Goal: Information Seeking & Learning: Learn about a topic

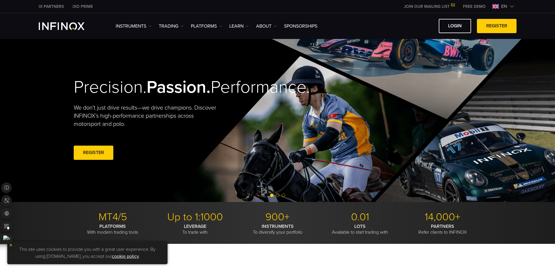
click at [279, 195] on div at bounding box center [277, 195] width 555 height 7
click at [277, 196] on span "Go to slide 2" at bounding box center [277, 195] width 3 height 3
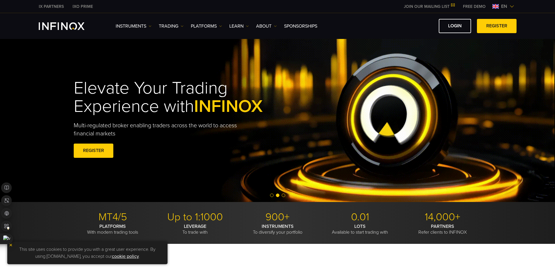
click at [284, 195] on span "Go to slide 3" at bounding box center [283, 195] width 3 height 3
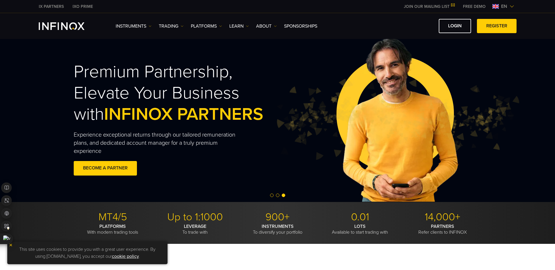
click at [271, 194] on span "Go to slide 1" at bounding box center [271, 195] width 3 height 3
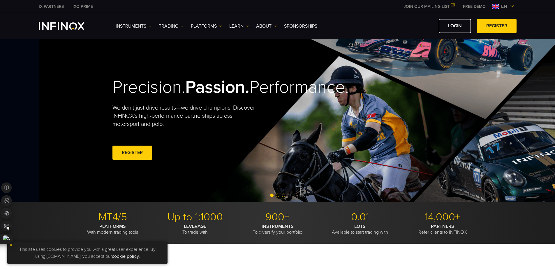
click at [143, 98] on h2 "Precision. Passion. Performance." at bounding box center [203, 87] width 183 height 21
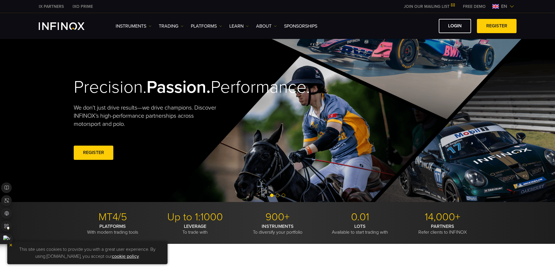
click at [278, 195] on span "Go to slide 2" at bounding box center [277, 195] width 3 height 3
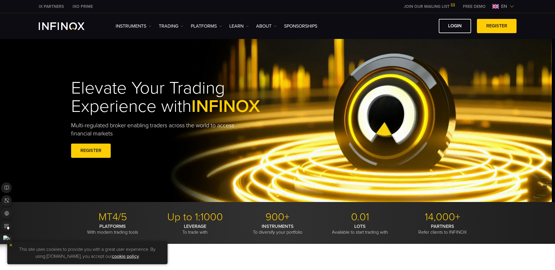
click at [139, 106] on h1 "Elevate Your Trading Experience with INFINOX" at bounding box center [179, 97] width 216 height 37
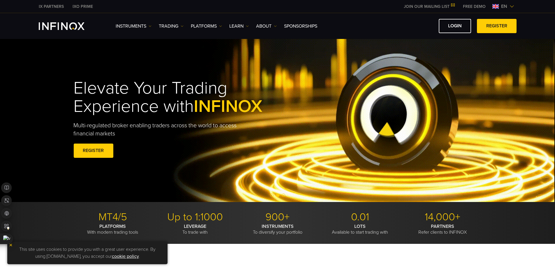
click at [188, 107] on h1 "Elevate Your Trading Experience with INFINOX" at bounding box center [181, 97] width 216 height 37
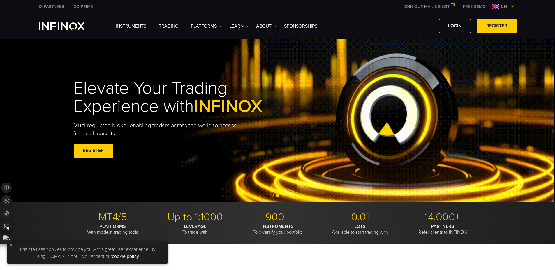
click at [283, 197] on span "Go to slide 3" at bounding box center [283, 195] width 3 height 3
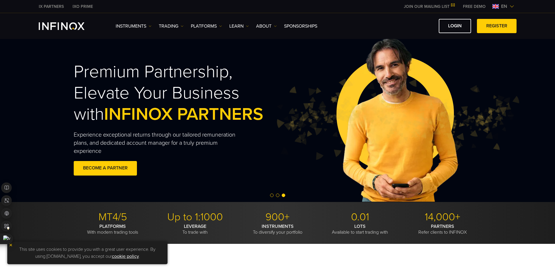
click at [168, 119] on h2 "Premium Partnership, Elevate Your Business with INFINOX PARTNERS" at bounding box center [182, 93] width 216 height 64
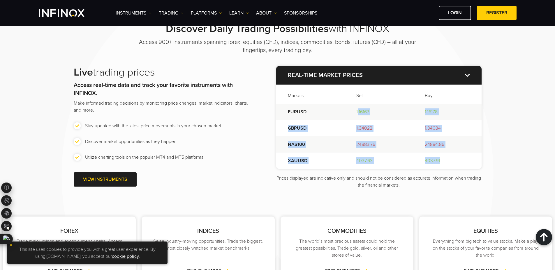
drag, startPoint x: 358, startPoint y: 112, endPoint x: 384, endPoint y: 141, distance: 39.0
click at [445, 162] on tbody "EURUSD 1.16167 1.16178 GBPUSD 1.34022 1.34034 NAS100 24883.76 24884.86 XAUUSD 4…" at bounding box center [378, 136] width 205 height 65
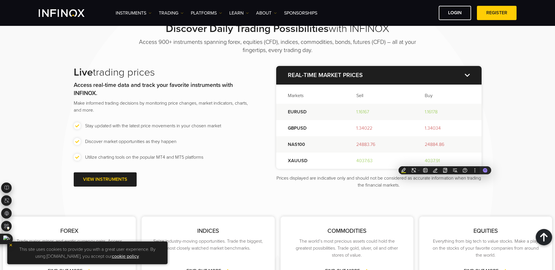
click at [325, 113] on td "EURUSD" at bounding box center [310, 112] width 68 height 16
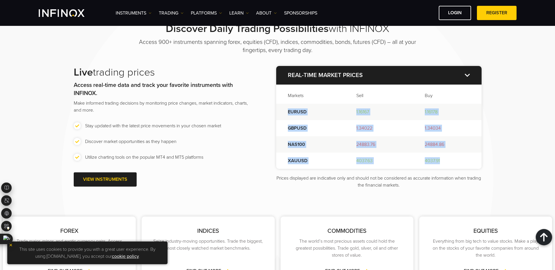
drag, startPoint x: 288, startPoint y: 112, endPoint x: 454, endPoint y: 163, distance: 173.7
click at [454, 163] on tbody "EURUSD 1.16167 1.16178 GBPUSD 1.34022 1.34034 NAS100 24883.76 24884.86 XAUUSD 4…" at bounding box center [378, 136] width 205 height 65
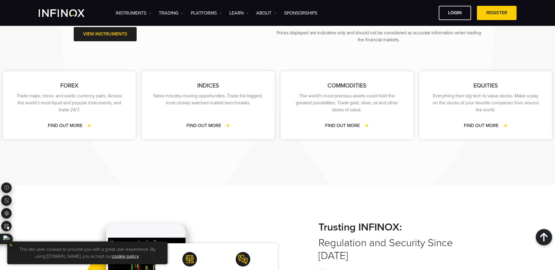
click at [249, 54] on div "FOREX Trade major, minor, and exotic currency pairs. Access the world’s most li…" at bounding box center [277, 99] width 555 height 113
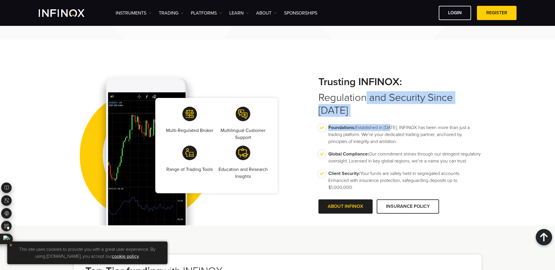
drag, startPoint x: 389, startPoint y: 115, endPoint x: 390, endPoint y: 119, distance: 4.4
click at [390, 119] on div "Trusting INFINOX: Regulation and Security Since [DATE] Foundations: Established…" at bounding box center [399, 146] width 163 height 140
click at [390, 124] on p "Foundations: Established in [DATE], INFINOX has been more than just a trading p…" at bounding box center [404, 134] width 153 height 21
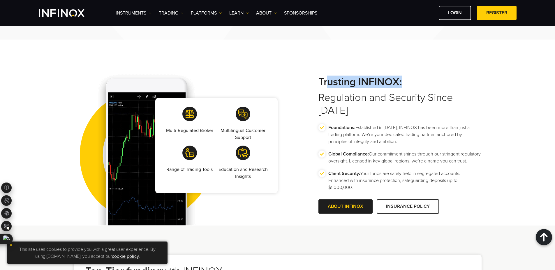
drag, startPoint x: 442, startPoint y: 85, endPoint x: 447, endPoint y: 86, distance: 5.3
click at [447, 86] on strong "Trusting INFINOX:" at bounding box center [399, 82] width 163 height 13
drag, startPoint x: 447, startPoint y: 86, endPoint x: 396, endPoint y: 85, distance: 51.2
click at [447, 86] on strong "Trusting INFINOX:" at bounding box center [399, 82] width 163 height 13
drag, startPoint x: 358, startPoint y: 86, endPoint x: 399, endPoint y: 86, distance: 41.1
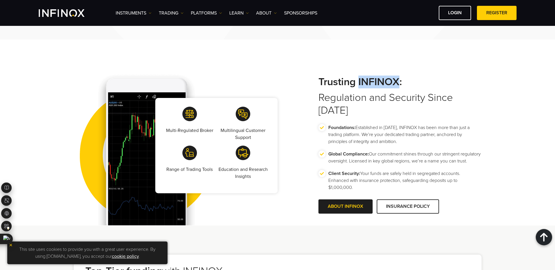
click at [399, 86] on strong "Trusting INFINOX:" at bounding box center [399, 82] width 163 height 13
click at [363, 86] on strong "Trusting INFINOX:" at bounding box center [399, 82] width 163 height 13
drag, startPoint x: 358, startPoint y: 85, endPoint x: 397, endPoint y: 84, distance: 39.0
click at [397, 84] on strong "Trusting INFINOX:" at bounding box center [399, 82] width 163 height 13
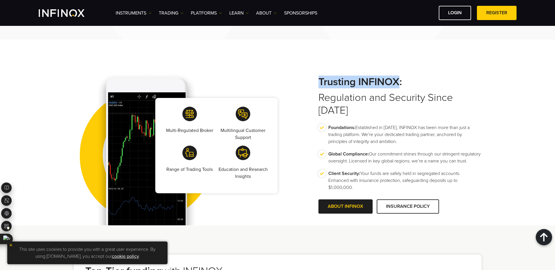
drag, startPoint x: 320, startPoint y: 84, endPoint x: 399, endPoint y: 85, distance: 78.9
click at [399, 85] on strong "Trusting INFINOX:" at bounding box center [399, 82] width 163 height 13
click at [329, 84] on strong "Trusting INFINOX:" at bounding box center [399, 82] width 163 height 13
drag, startPoint x: 319, startPoint y: 85, endPoint x: 399, endPoint y: 84, distance: 80.7
click at [400, 84] on strong "Trusting INFINOX:" at bounding box center [399, 82] width 163 height 13
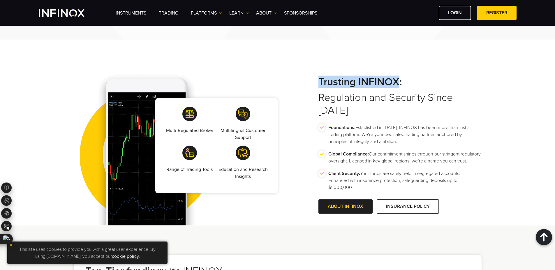
click at [358, 81] on strong "Trusting INFINOX:" at bounding box center [399, 82] width 163 height 13
drag, startPoint x: 320, startPoint y: 84, endPoint x: 399, endPoint y: 85, distance: 79.5
click at [399, 85] on strong "Trusting INFINOX:" at bounding box center [399, 82] width 163 height 13
click at [330, 84] on strong "Trusting INFINOX:" at bounding box center [399, 82] width 163 height 13
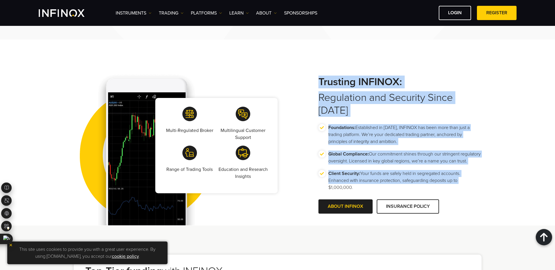
drag, startPoint x: 320, startPoint y: 83, endPoint x: 467, endPoint y: 181, distance: 176.8
click at [467, 181] on div "Trusting INFINOX: Regulation and Security Since [DATE] Foundations: Established…" at bounding box center [399, 146] width 163 height 140
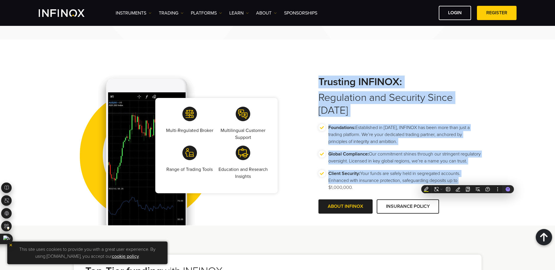
click at [351, 124] on p "Foundations: Established in [DATE], INFINOX has been more than just a trading p…" at bounding box center [404, 134] width 153 height 21
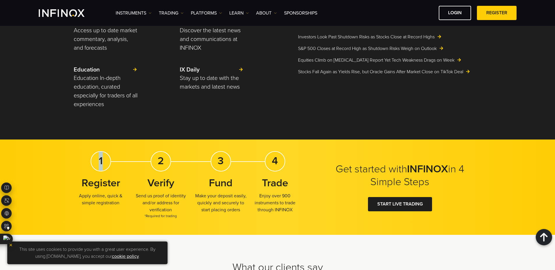
drag, startPoint x: 100, startPoint y: 160, endPoint x: 107, endPoint y: 161, distance: 7.6
click at [107, 161] on div "1" at bounding box center [101, 161] width 20 height 20
drag, startPoint x: 160, startPoint y: 162, endPoint x: 164, endPoint y: 161, distance: 3.8
click at [164, 161] on strong "2" at bounding box center [161, 161] width 6 height 13
drag, startPoint x: 218, startPoint y: 161, endPoint x: 226, endPoint y: 161, distance: 7.6
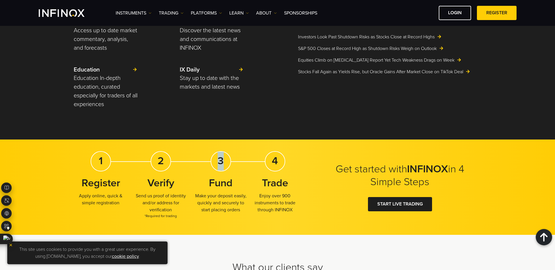
click at [226, 161] on div "3" at bounding box center [220, 161] width 20 height 20
drag, startPoint x: 273, startPoint y: 160, endPoint x: 280, endPoint y: 160, distance: 7.3
click at [280, 160] on div "4" at bounding box center [275, 161] width 20 height 20
drag, startPoint x: 98, startPoint y: 160, endPoint x: 304, endPoint y: 201, distance: 209.9
click at [304, 210] on div "Get started with INFINOX in 4 Simple Steps 1 Register Apply online, quick & sim…" at bounding box center [277, 187] width 419 height 72
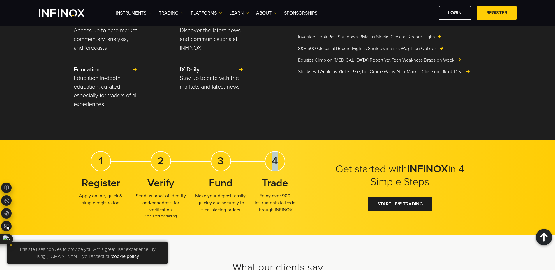
click at [308, 183] on div "Get started with INFINOX in 4 Simple Steps 1 Register Apply online, quick & sim…" at bounding box center [277, 187] width 419 height 72
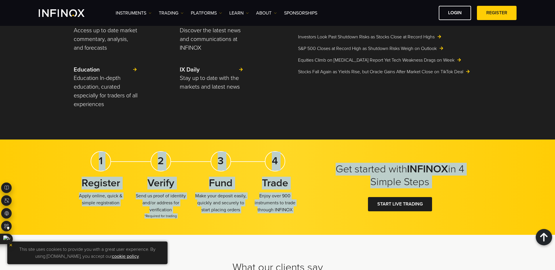
drag, startPoint x: 95, startPoint y: 158, endPoint x: 312, endPoint y: 208, distance: 222.5
click at [314, 210] on div "Get started with INFINOX in 4 Simple Steps 1 Register Apply online, quick & sim…" at bounding box center [277, 187] width 419 height 72
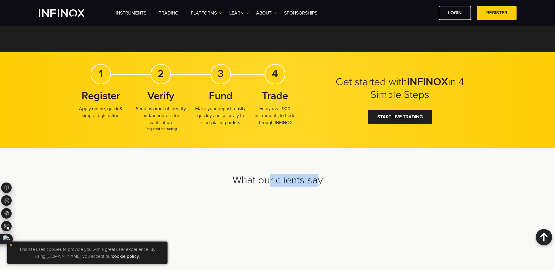
drag, startPoint x: 271, startPoint y: 179, endPoint x: 319, endPoint y: 183, distance: 47.6
click at [319, 183] on h2 "What our clients say" at bounding box center [278, 180] width 408 height 13
click at [300, 181] on h2 "What our clients say" at bounding box center [278, 180] width 408 height 13
click at [304, 181] on h2 "What our clients say" at bounding box center [278, 180] width 408 height 13
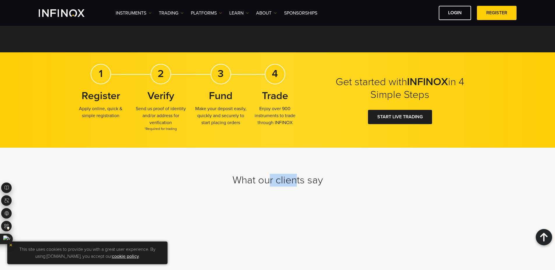
drag, startPoint x: 269, startPoint y: 178, endPoint x: 314, endPoint y: 178, distance: 44.8
click at [302, 178] on h2 "What our clients say" at bounding box center [278, 180] width 408 height 13
click at [314, 178] on h2 "What our clients say" at bounding box center [278, 180] width 408 height 13
drag, startPoint x: 302, startPoint y: 121, endPoint x: 48, endPoint y: 61, distance: 261.3
click at [48, 61] on div "Get started with INFINOX in 4 Simple Steps 1 Register Apply online, quick & sim…" at bounding box center [277, 99] width 555 height 95
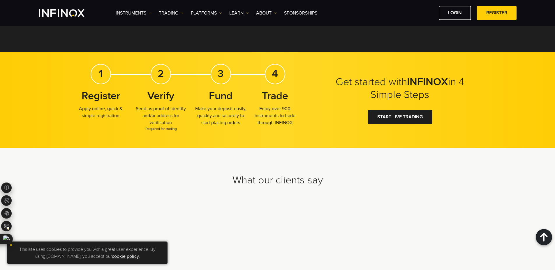
click at [50, 73] on div "Get started with INFINOX in 4 Simple Steps 1 Register Apply online, quick & sim…" at bounding box center [277, 99] width 555 height 95
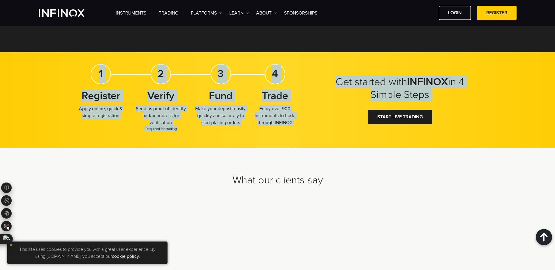
drag, startPoint x: 81, startPoint y: 71, endPoint x: 316, endPoint y: 112, distance: 239.1
click at [316, 112] on div "Get started with INFINOX in 4 Simple Steps 1 Register Apply online, quick & sim…" at bounding box center [277, 100] width 419 height 72
drag, startPoint x: 477, startPoint y: 128, endPoint x: 73, endPoint y: 80, distance: 407.2
click at [73, 80] on div "Get started with INFINOX in 4 Simple Steps 1 Register Apply online, quick & sim…" at bounding box center [277, 100] width 419 height 72
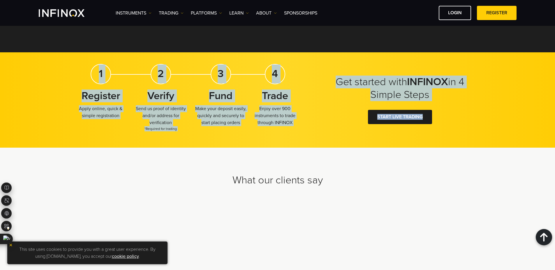
click at [73, 80] on div "Get started with INFINOX in 4 Simple Steps 1 Register Apply online, quick & sim…" at bounding box center [277, 100] width 419 height 72
drag, startPoint x: 181, startPoint y: 73, endPoint x: 482, endPoint y: 140, distance: 307.4
click at [482, 140] on div "Get started with INFINOX in 4 Simple Steps 1 Register Apply online, quick & sim…" at bounding box center [277, 99] width 555 height 95
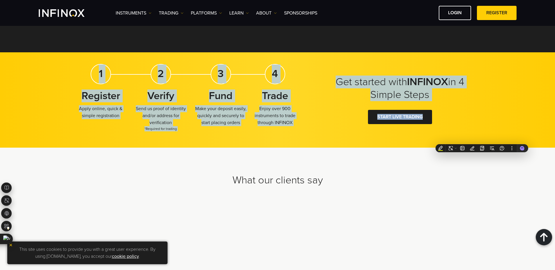
click at [351, 127] on div "Get started with INFINOX in 4 Simple Steps 1 Register Apply online, quick & sim…" at bounding box center [277, 100] width 419 height 72
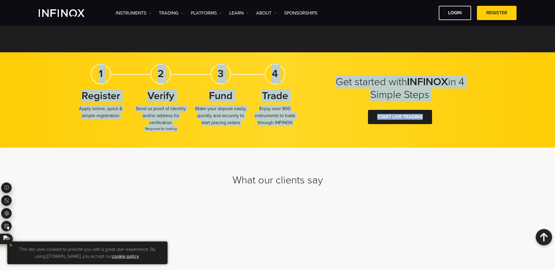
drag, startPoint x: 438, startPoint y: 138, endPoint x: 83, endPoint y: 83, distance: 358.9
click at [83, 83] on div "Get started with INFINOX in 4 Simple Steps 1 Register Apply online, quick & sim…" at bounding box center [277, 99] width 555 height 95
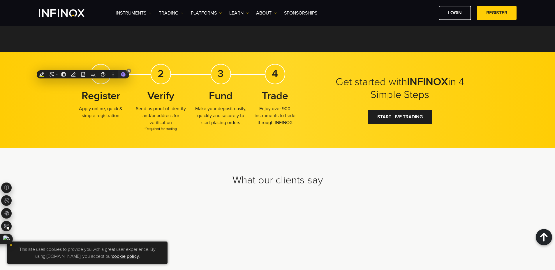
click at [61, 70] on div "Ctrl J" at bounding box center [82, 74] width 93 height 9
click at [137, 72] on icon at bounding box center [137, 71] width 5 height 5
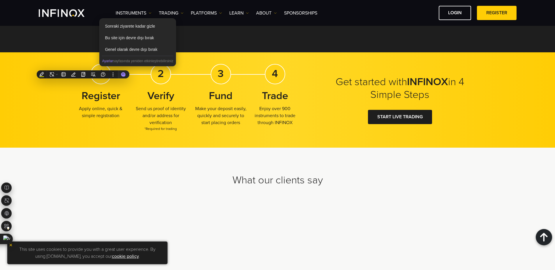
drag, startPoint x: 214, startPoint y: 74, endPoint x: 197, endPoint y: 78, distance: 17.4
click at [214, 74] on div "3" at bounding box center [220, 74] width 20 height 20
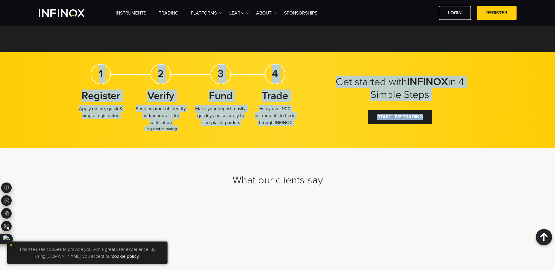
drag, startPoint x: 94, startPoint y: 73, endPoint x: 506, endPoint y: 126, distance: 415.4
click at [506, 126] on div "Get started with INFINOX in 4 Simple Steps 1 Register Apply online, quick & sim…" at bounding box center [277, 99] width 555 height 95
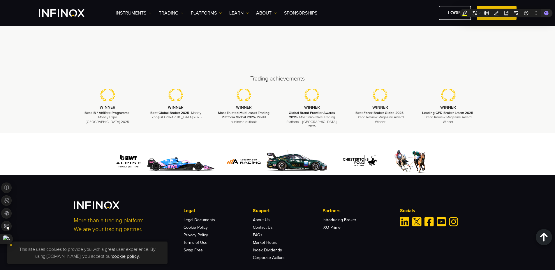
scroll to position [1718, 0]
